Goal: Obtain resource: Download file/media

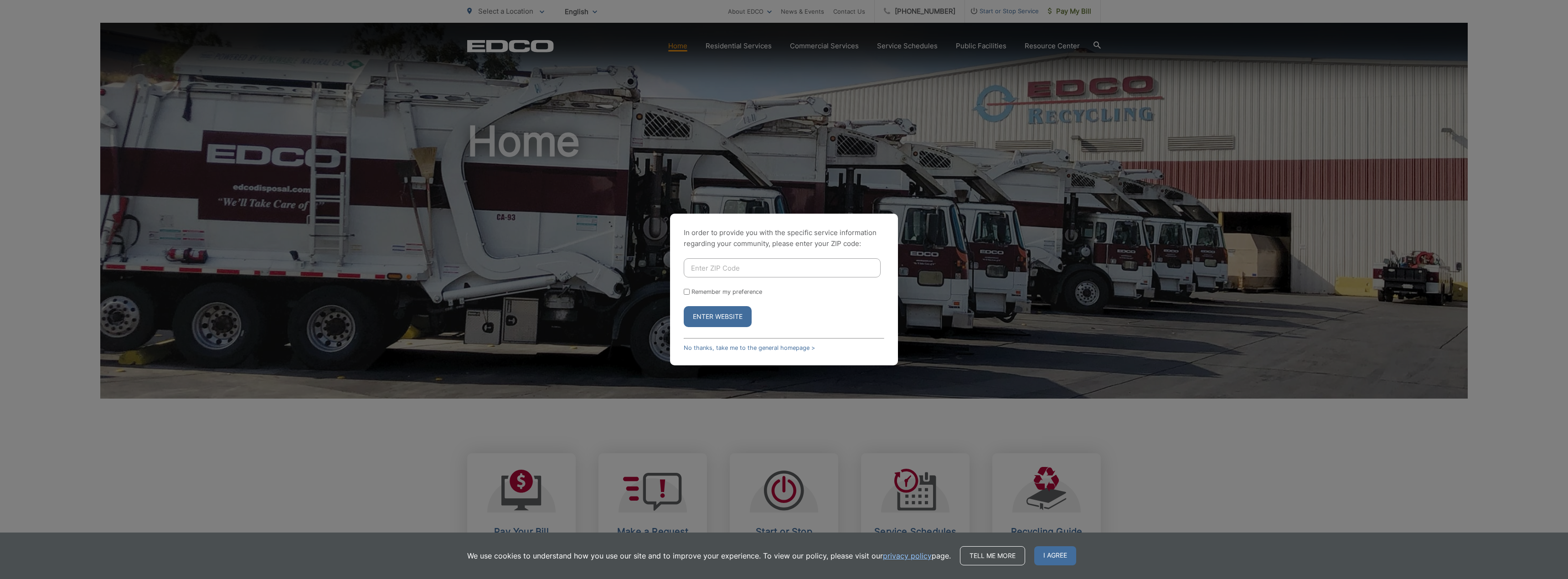
click at [701, 313] on button "Enter Website" at bounding box center [718, 317] width 68 height 21
click at [719, 268] on input "Enter ZIP Code" at bounding box center [782, 268] width 197 height 19
type input "92865"
click at [702, 311] on button "Enter Website" at bounding box center [718, 317] width 68 height 21
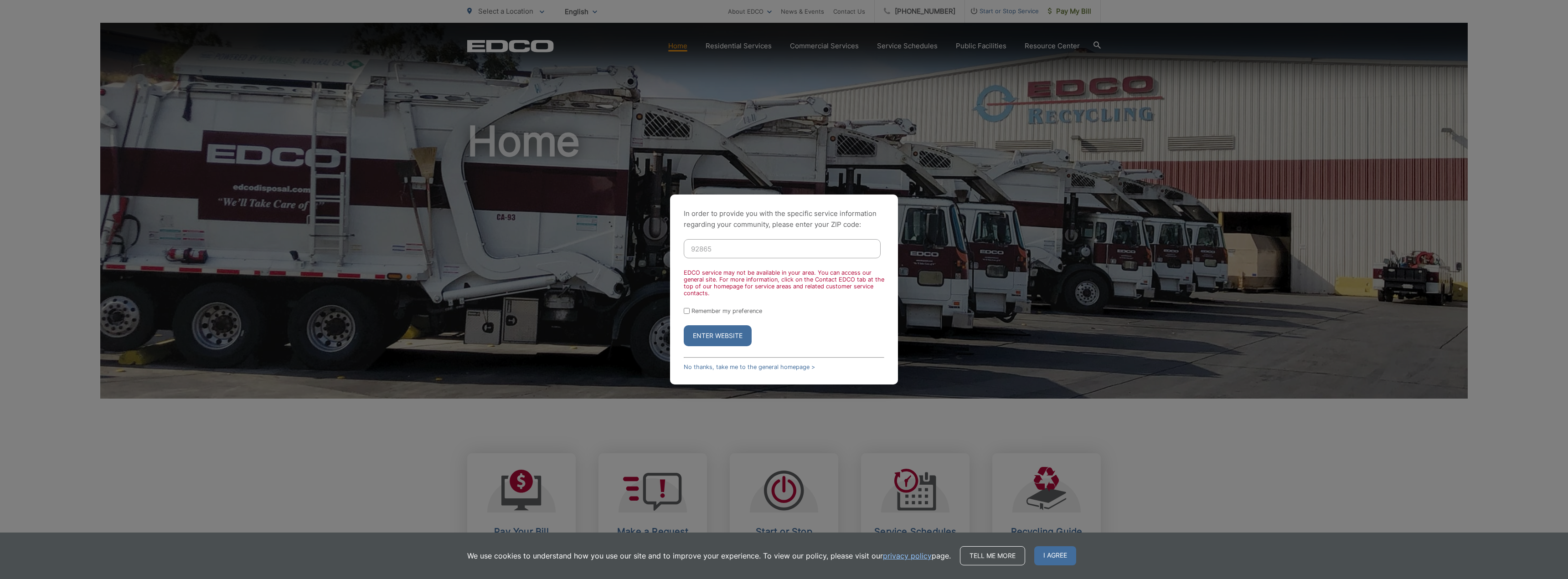
click at [720, 328] on button "Enter Website" at bounding box center [718, 336] width 68 height 21
click at [709, 252] on input "92865" at bounding box center [782, 249] width 197 height 19
click at [772, 365] on link "No thanks, take me to the general homepage >" at bounding box center [749, 367] width 131 height 7
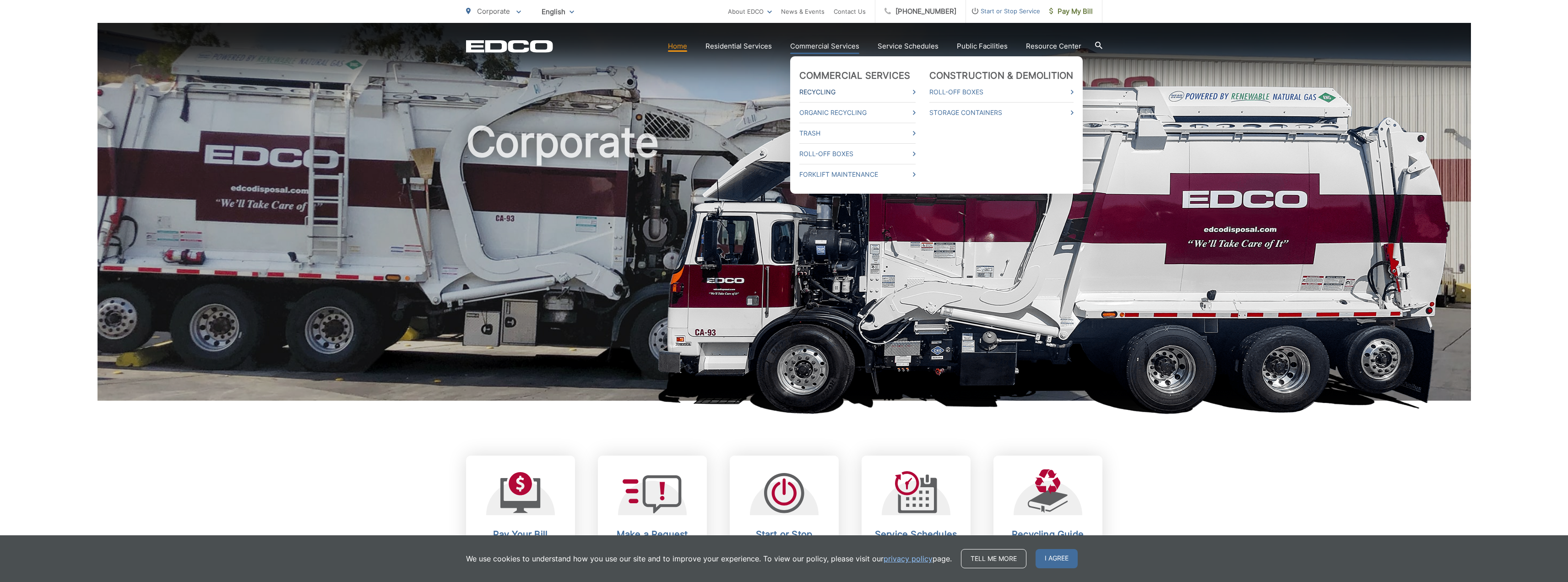
click at [831, 94] on link "Recycling" at bounding box center [857, 92] width 117 height 11
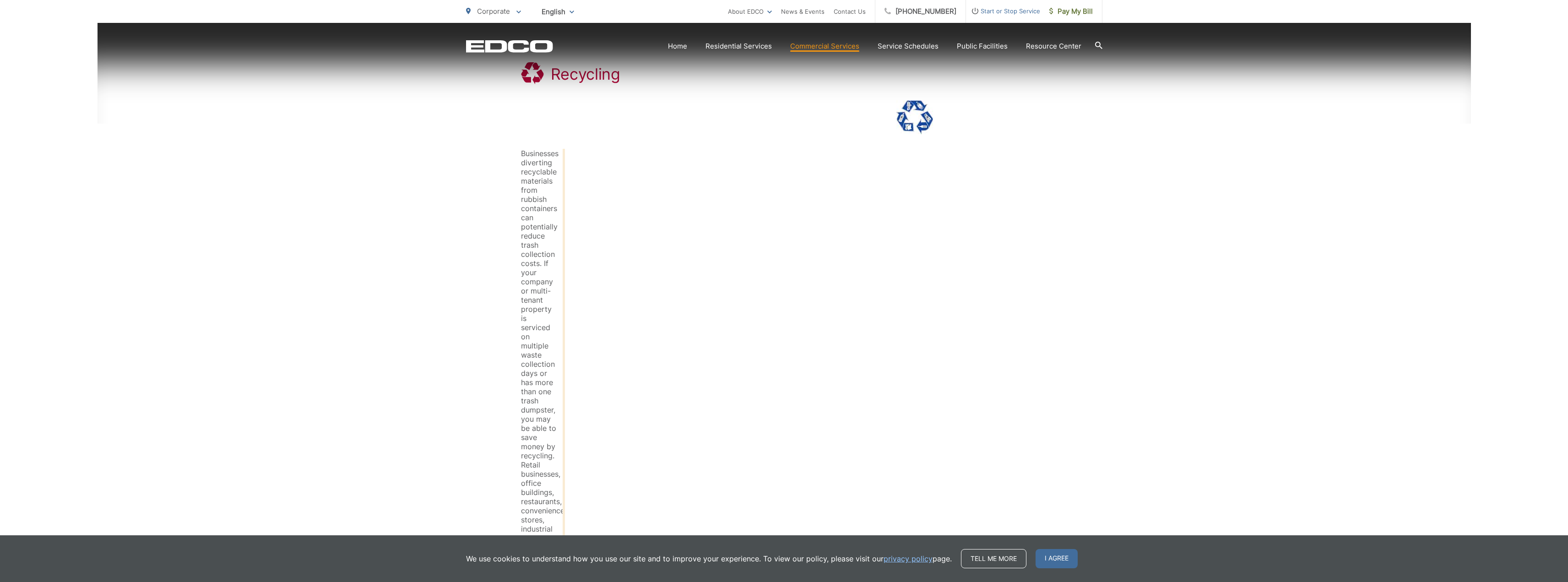
scroll to position [229, 0]
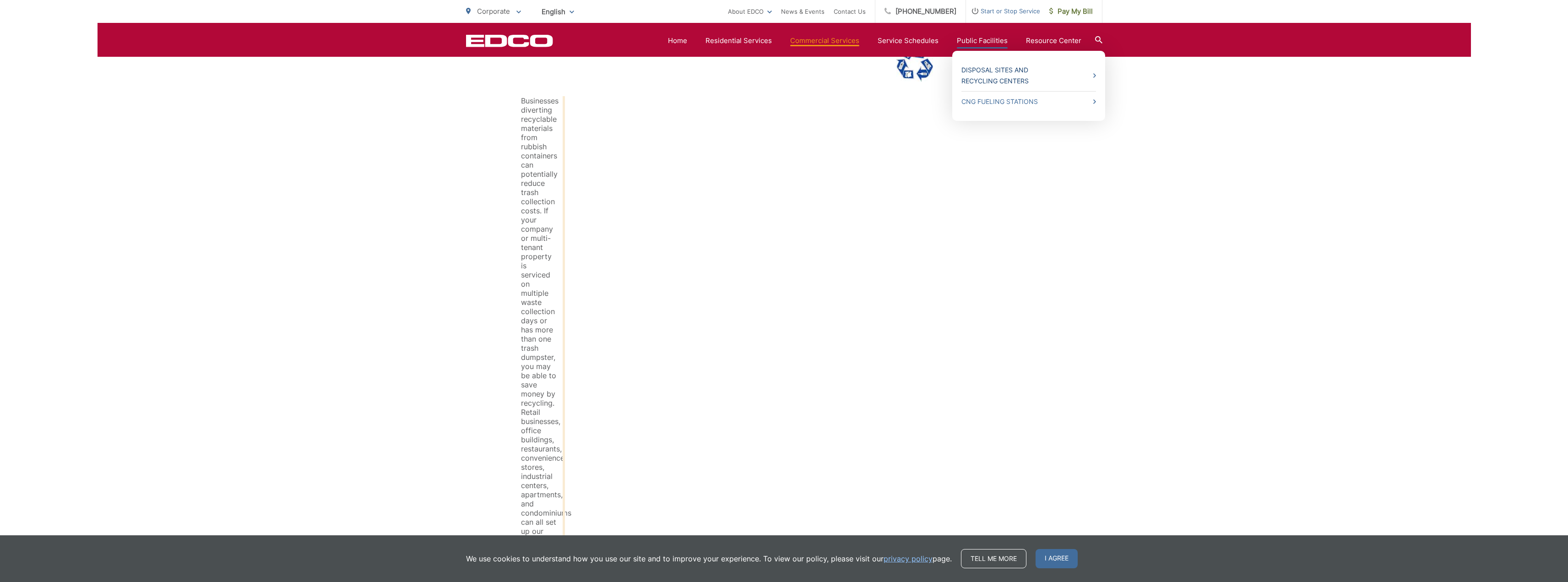
click at [1000, 79] on link "Disposal Sites and Recycling Centers" at bounding box center [1029, 75] width 135 height 22
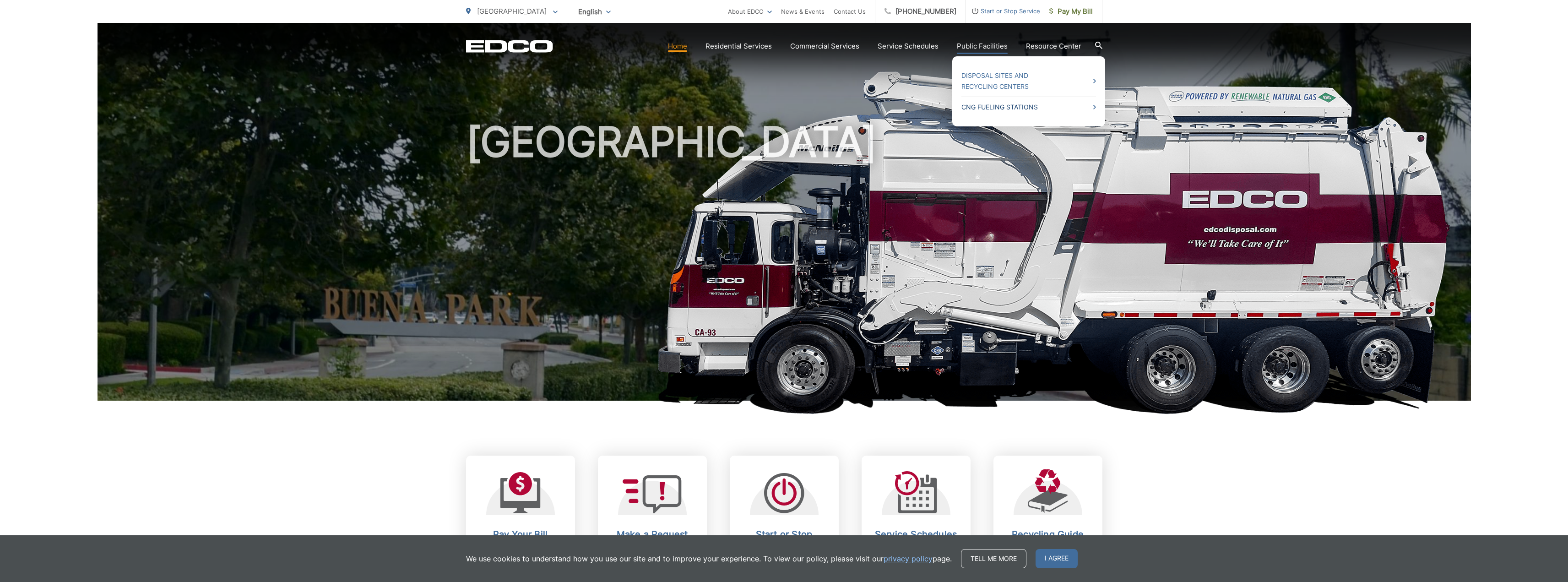
click at [1037, 106] on link "CNG Fueling Stations" at bounding box center [1029, 107] width 135 height 11
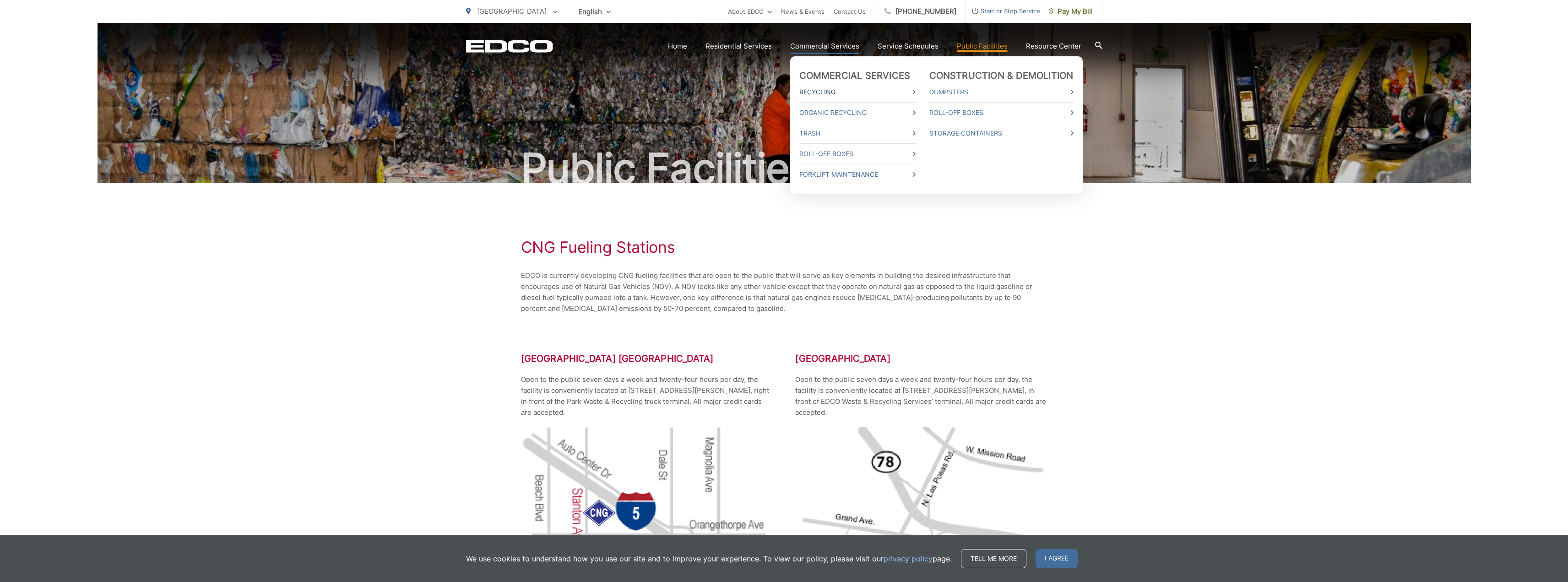
click at [858, 92] on link "Recycling" at bounding box center [857, 92] width 117 height 11
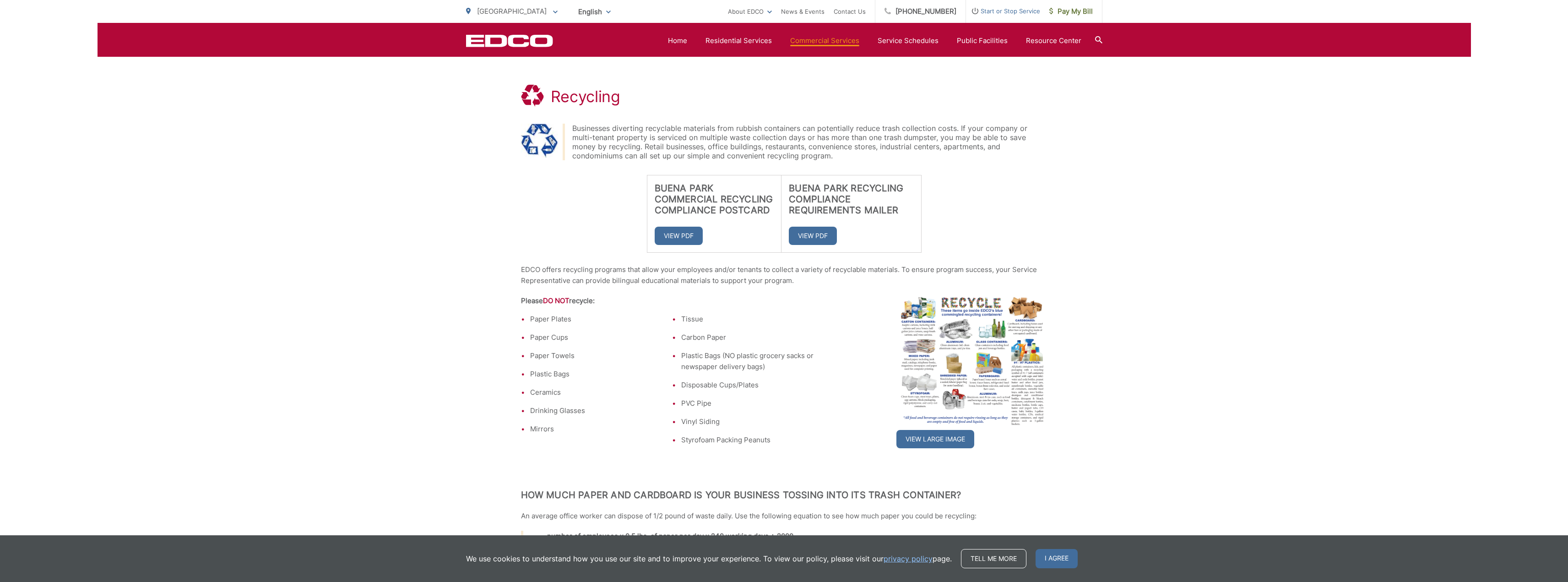
scroll to position [137, 0]
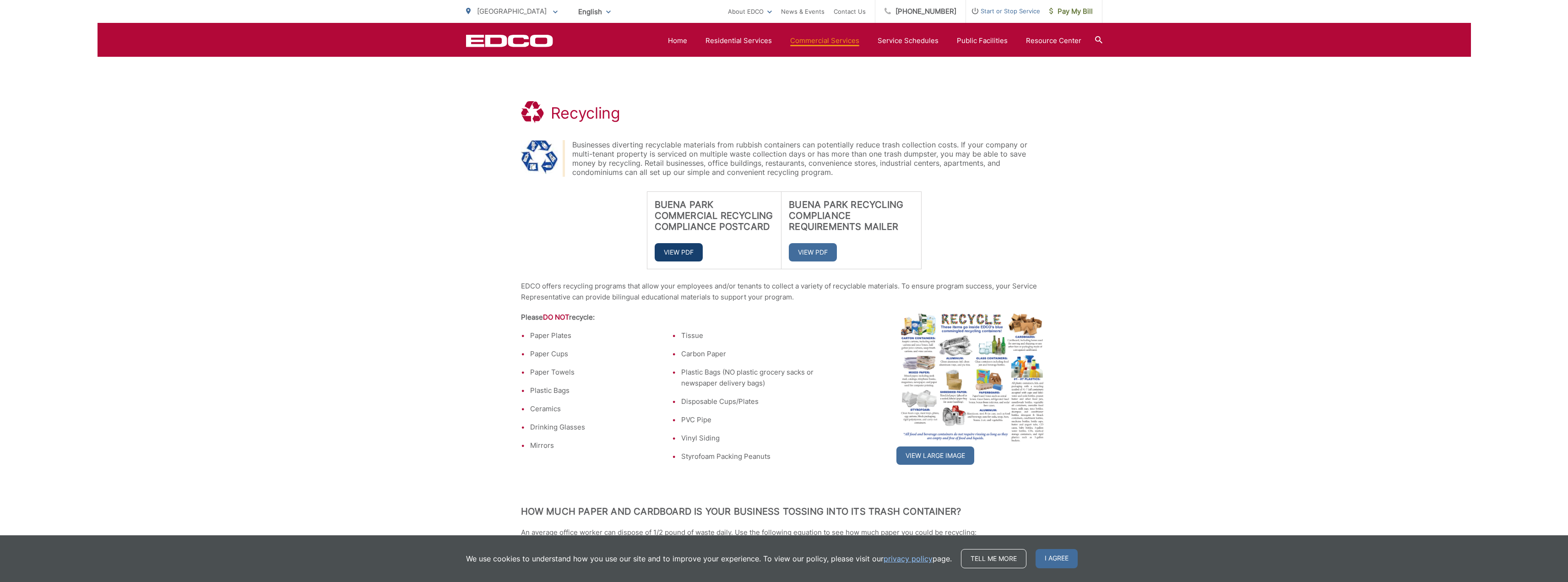
click at [694, 252] on link "View PDF" at bounding box center [678, 252] width 48 height 18
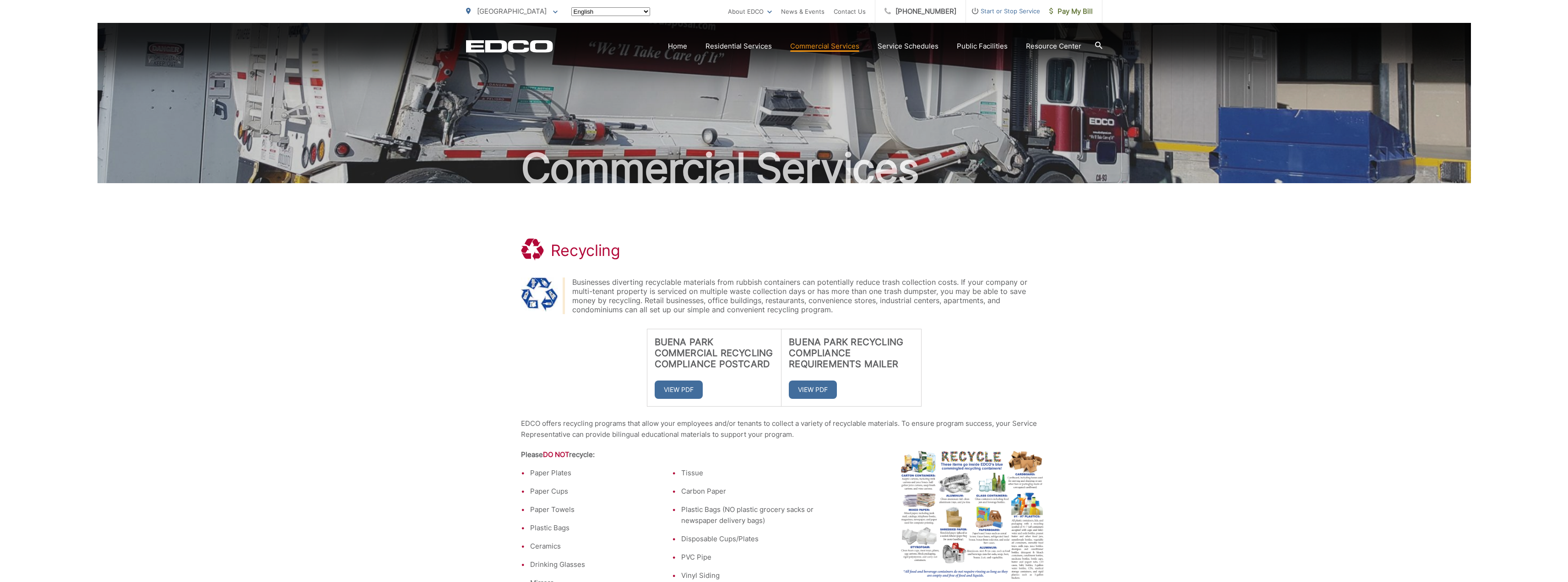
scroll to position [137, 0]
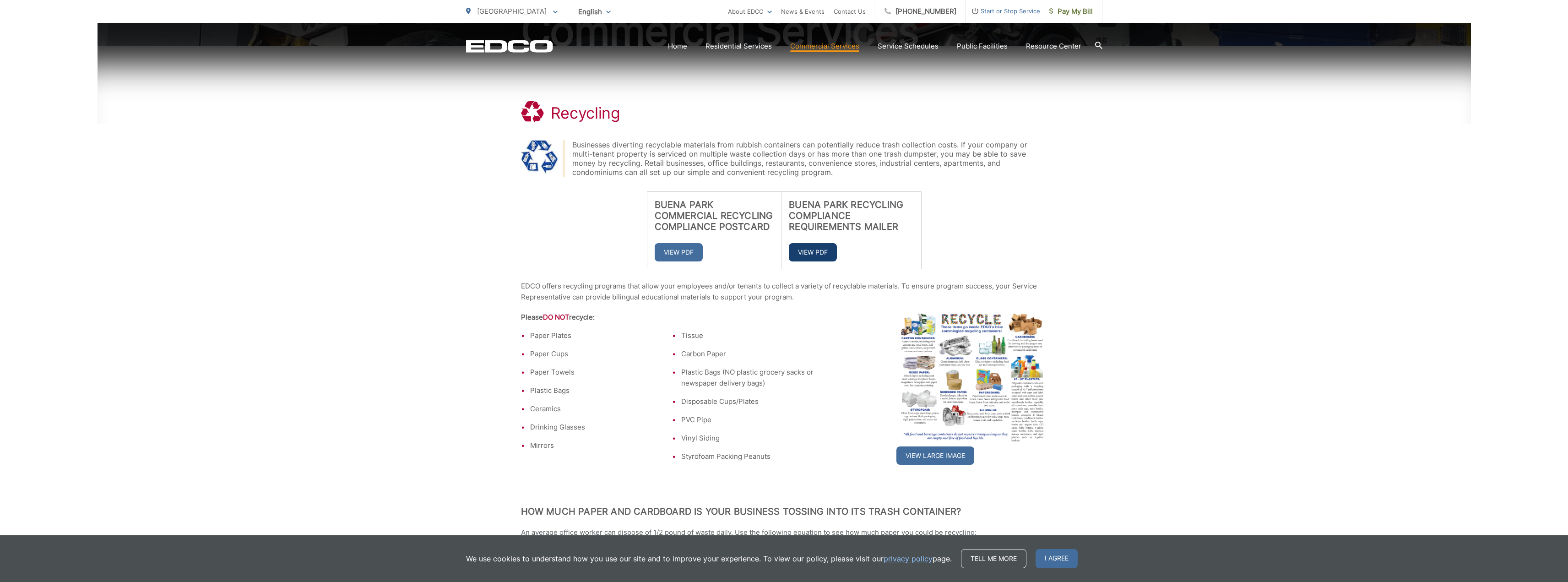
click at [820, 260] on link "View PDF" at bounding box center [813, 252] width 48 height 18
